Goal: Task Accomplishment & Management: Manage account settings

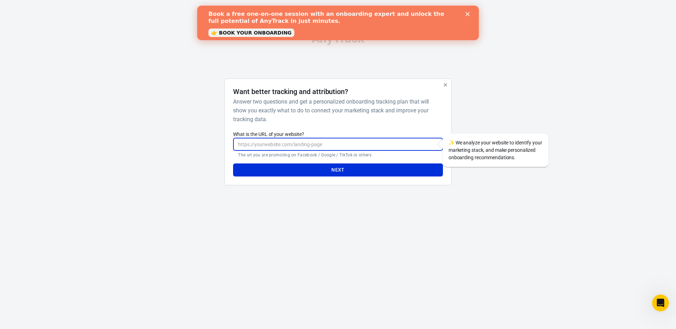
click at [279, 145] on input "What is the URL of your website?" at bounding box center [338, 144] width 210 height 13
type input "[URL][DOMAIN_NAME]"
click at [376, 169] on button "Next" at bounding box center [338, 169] width 210 height 13
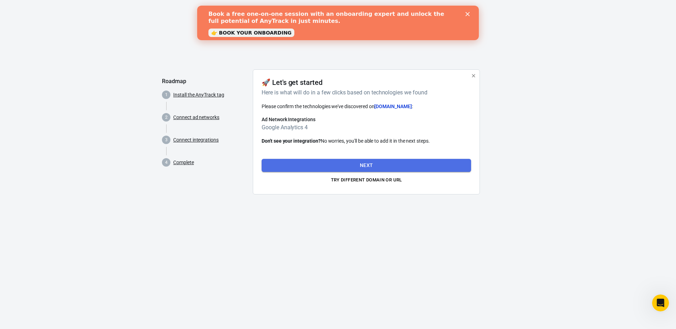
click at [360, 164] on button "Next" at bounding box center [367, 165] width 210 height 13
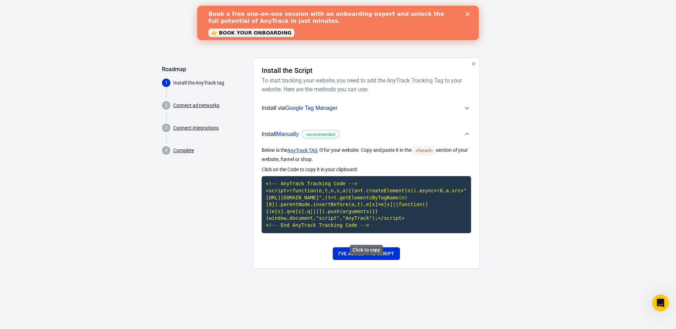
drag, startPoint x: 346, startPoint y: 224, endPoint x: 262, endPoint y: 176, distance: 96.2
click at [262, 176] on code "<!-- AnyTrack Tracking Code --> <script>!function(e,t,n,s,a){(a=t.createElement…" at bounding box center [367, 204] width 210 height 57
click at [363, 260] on button "I've added the script" at bounding box center [366, 253] width 67 height 13
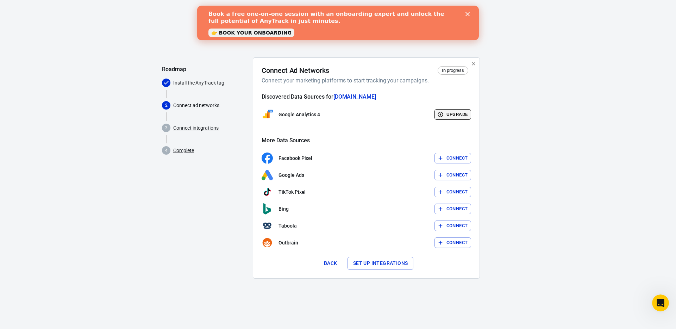
click at [450, 113] on button "Upgrade" at bounding box center [453, 114] width 37 height 11
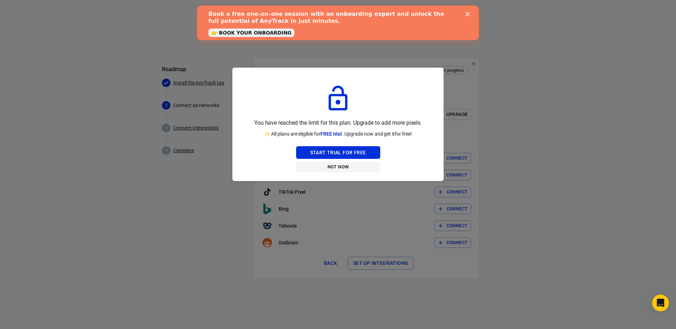
click at [338, 165] on button "Not Now" at bounding box center [338, 167] width 84 height 11
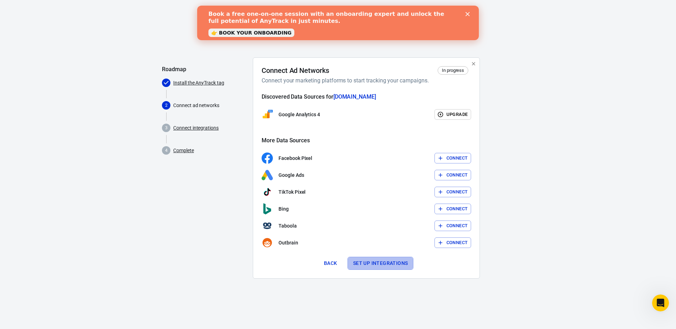
click at [378, 262] on button "Set up integrations" at bounding box center [381, 263] width 66 height 13
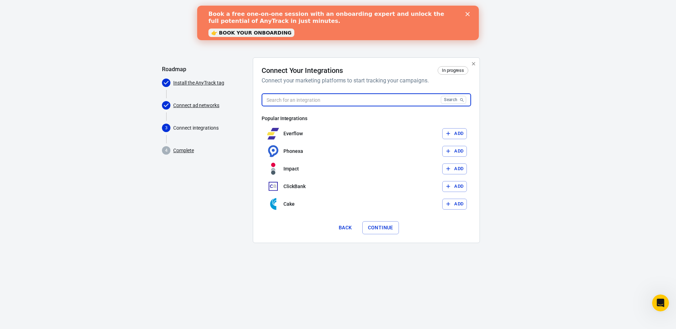
click at [377, 96] on input "text" at bounding box center [350, 99] width 176 height 13
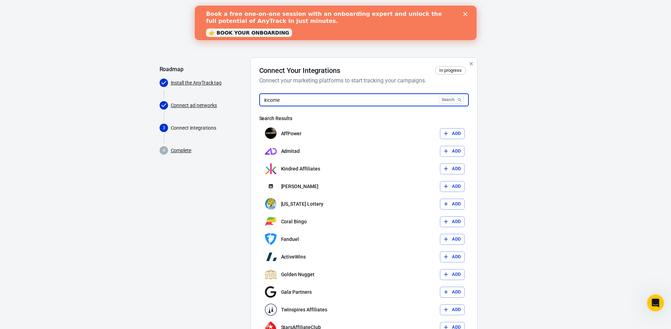
drag, startPoint x: 275, startPoint y: 98, endPoint x: 255, endPoint y: 94, distance: 20.1
click at [255, 94] on div "Connect Your Integrations In progress Connect your marketing platforms to start…" at bounding box center [363, 238] width 227 height 362
type input "income"
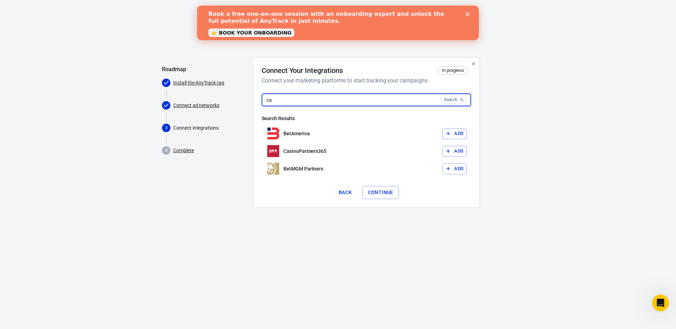
type input "c"
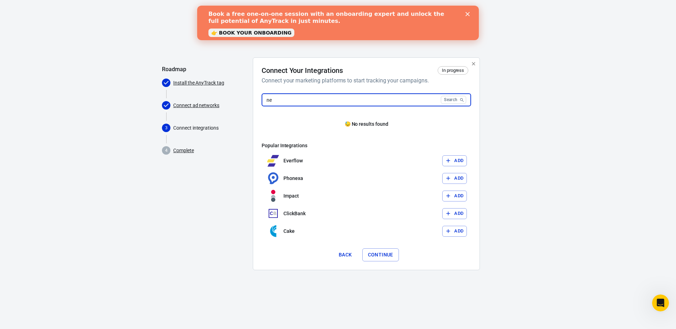
type input "n"
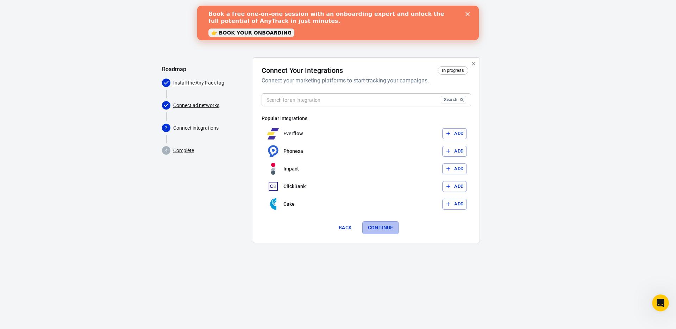
click at [378, 225] on button "Continue" at bounding box center [380, 227] width 37 height 13
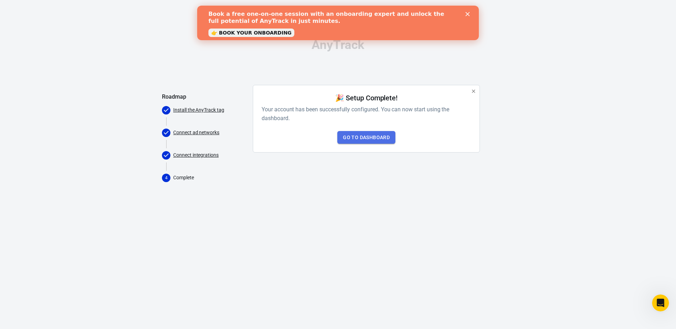
click at [367, 135] on link "Go to Dashboard" at bounding box center [366, 137] width 58 height 13
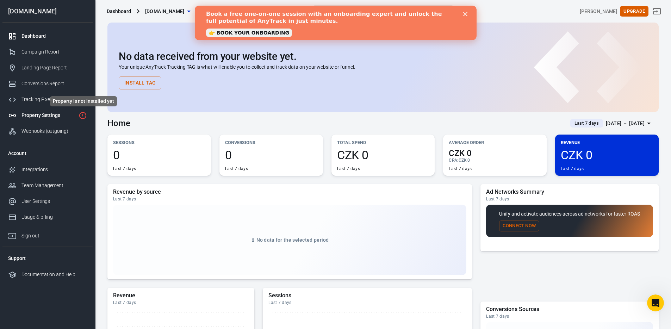
click at [83, 115] on icon "Property is not installed yet" at bounding box center [83, 115] width 8 height 8
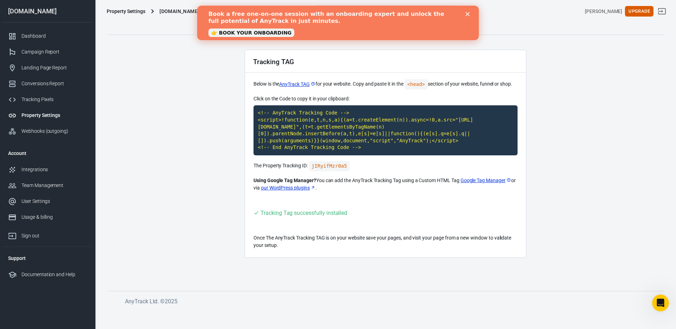
click at [469, 12] on icon "Close" at bounding box center [468, 14] width 4 height 4
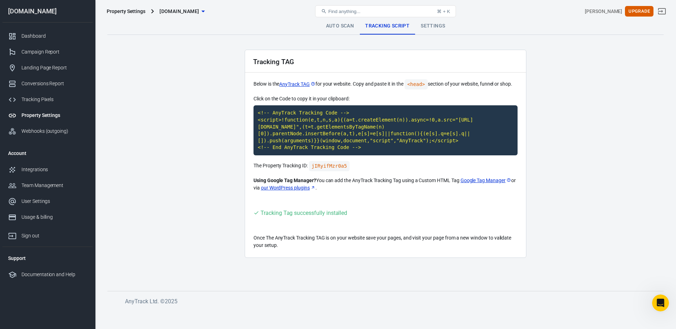
click at [30, 114] on div "Property Settings" at bounding box center [54, 115] width 66 height 7
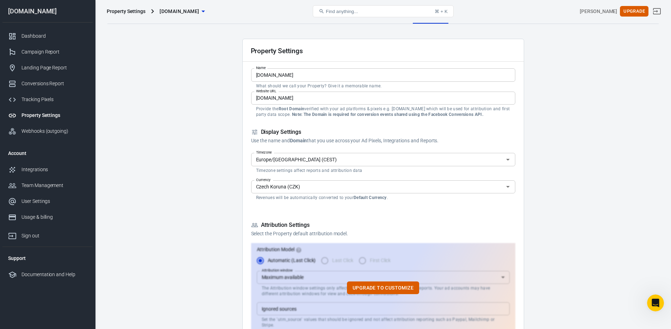
scroll to position [83, 0]
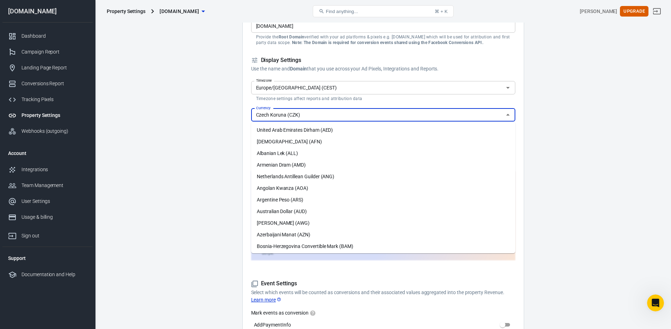
click at [321, 112] on input "Czech Koruna (CZK)" at bounding box center [377, 115] width 248 height 9
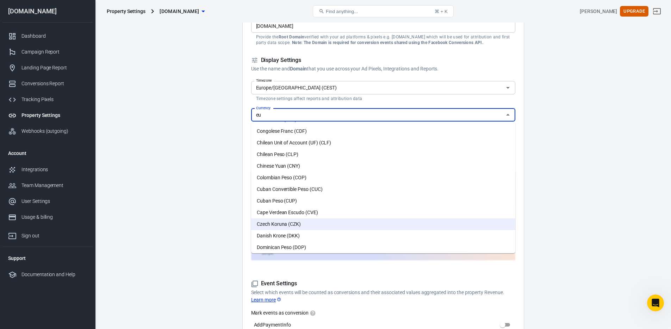
scroll to position [0, 0]
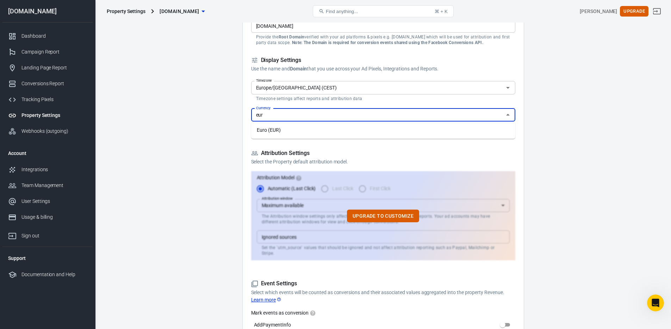
click at [294, 128] on li "Euro (EUR)" at bounding box center [383, 130] width 264 height 12
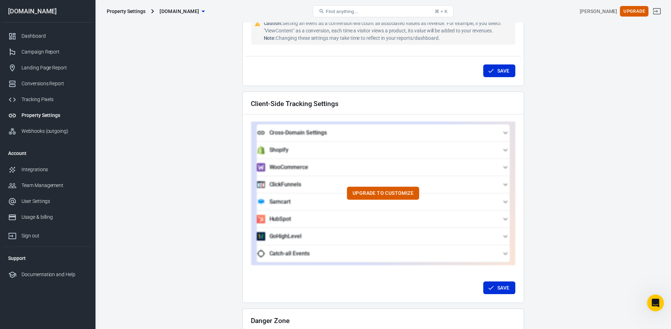
scroll to position [627, 0]
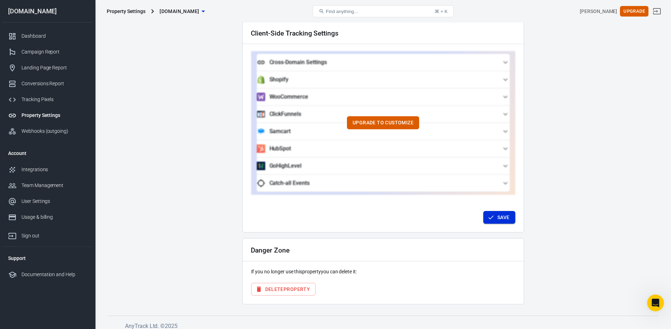
type input "Euro (EUR)"
click at [505, 211] on button "Save" at bounding box center [499, 217] width 32 height 13
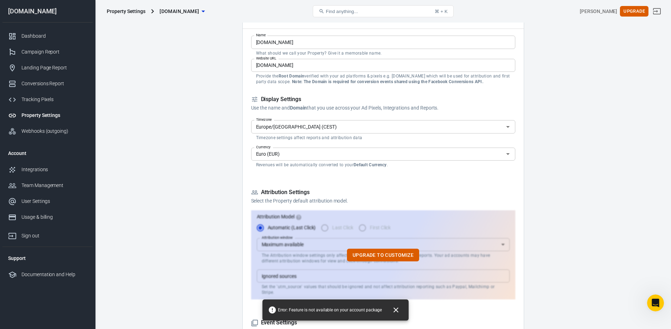
scroll to position [0, 0]
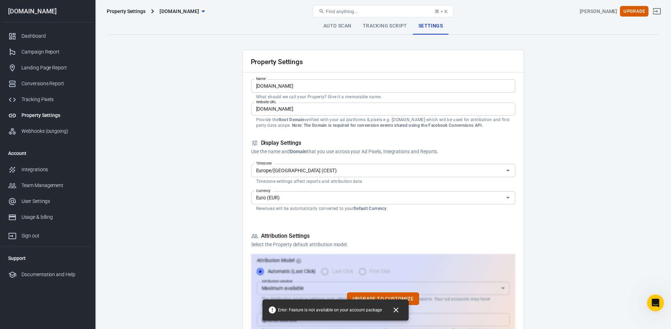
click at [378, 22] on div "Property Settings [DOMAIN_NAME] Find anything... ⌘ + K [PERSON_NAME] Upgrade" at bounding box center [383, 11] width 576 height 23
click at [378, 25] on link "Tracking Script" at bounding box center [385, 26] width 56 height 17
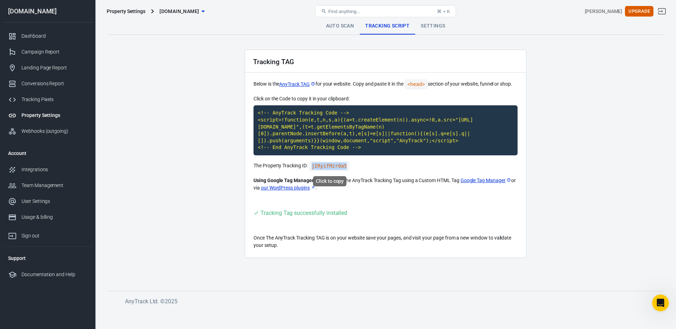
drag, startPoint x: 348, startPoint y: 167, endPoint x: 313, endPoint y: 167, distance: 35.2
click at [313, 167] on code "jIRyifMzr0a5" at bounding box center [329, 166] width 41 height 10
copy code "jIRyifMzr0a5"
drag, startPoint x: 349, startPoint y: 164, endPoint x: 311, endPoint y: 168, distance: 38.5
click at [311, 168] on code "jIRyifMzr0a5" at bounding box center [329, 166] width 41 height 10
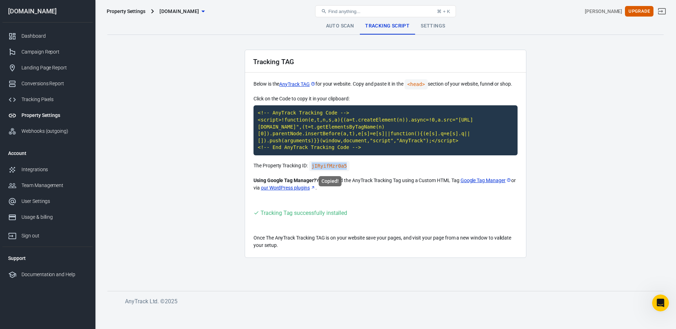
copy code "jIRyifMzr0a5"
click at [340, 26] on link "Auto Scan" at bounding box center [340, 26] width 39 height 17
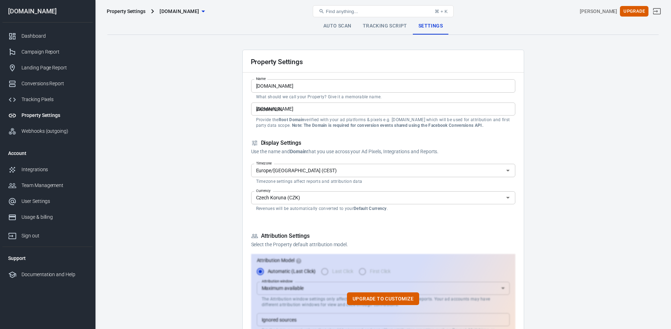
click at [381, 203] on div "Czech Koruna (CZK) Currency" at bounding box center [383, 197] width 264 height 13
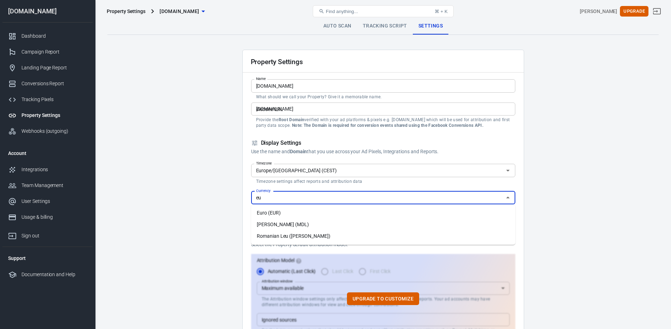
click at [292, 210] on li "Euro (EUR)" at bounding box center [383, 213] width 264 height 12
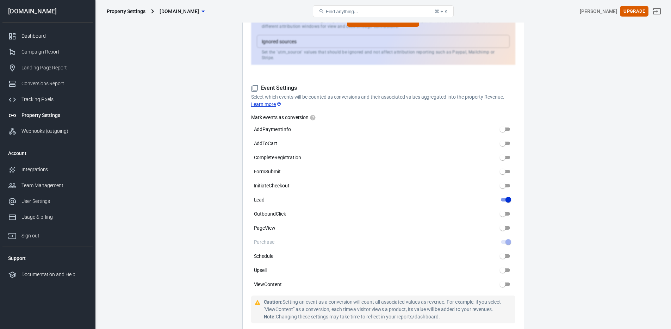
scroll to position [315, 0]
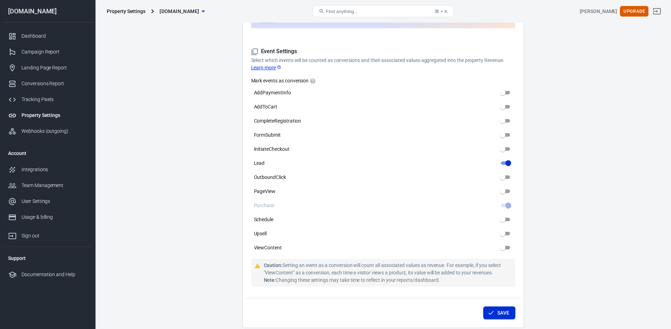
type input "Euro (EUR)"
click at [487, 309] on icon "submit" at bounding box center [490, 312] width 7 height 7
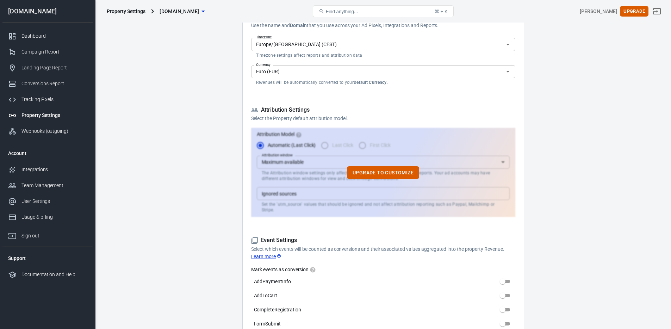
scroll to position [0, 0]
